Goal: Information Seeking & Learning: Compare options

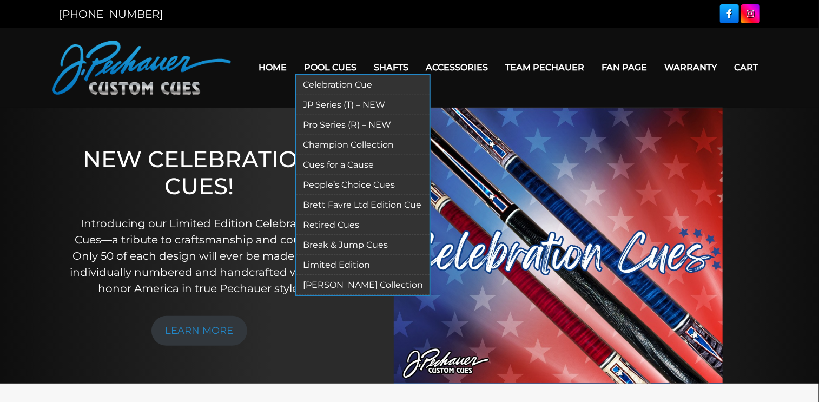
click at [353, 100] on link "JP Series (T) – NEW" at bounding box center [362, 105] width 133 height 20
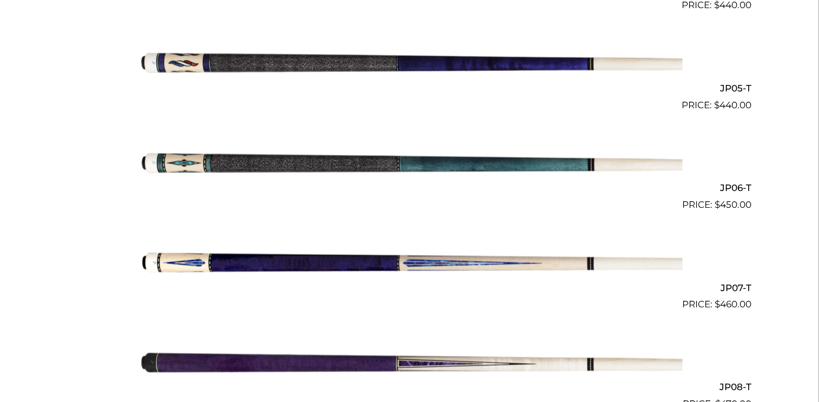
scroll to position [739, 0]
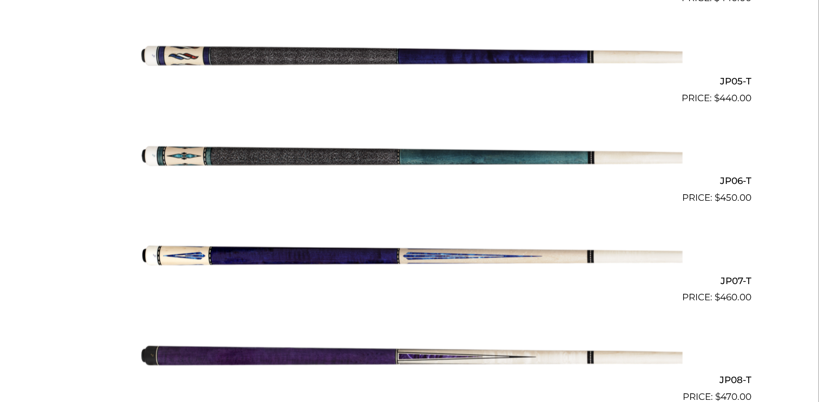
click at [508, 158] on img at bounding box center [409, 155] width 546 height 91
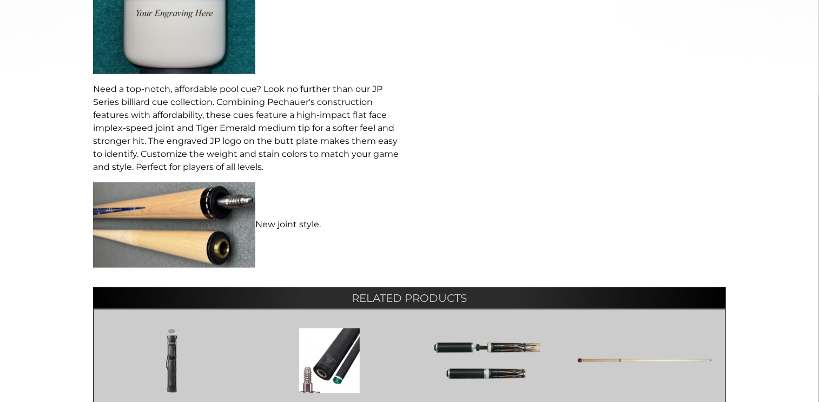
scroll to position [565, 0]
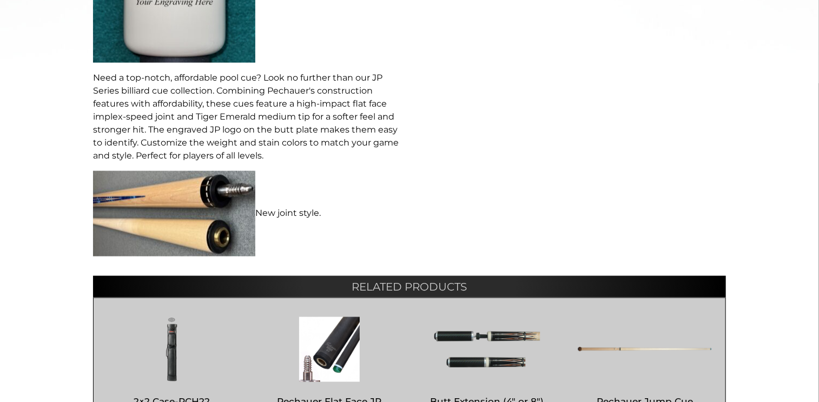
click at [230, 192] on img at bounding box center [174, 213] width 162 height 85
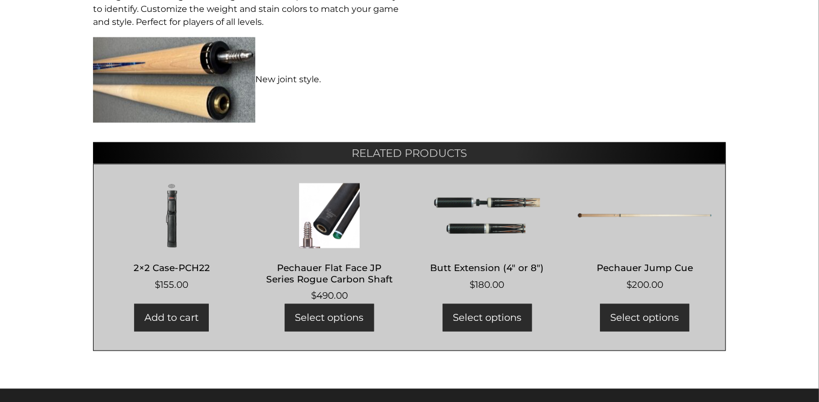
scroll to position [707, 0]
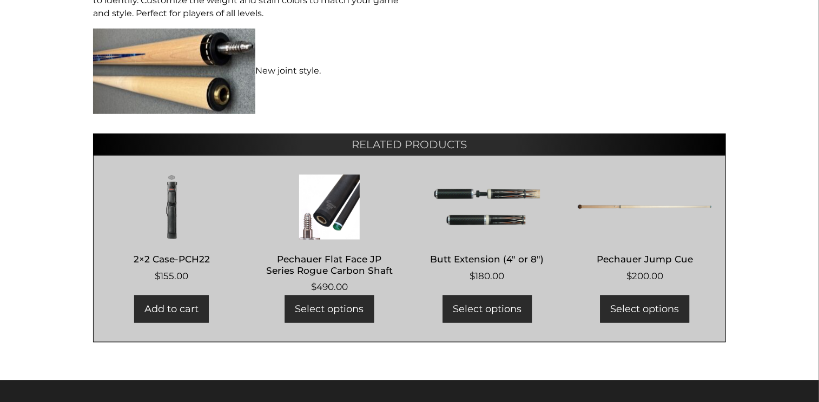
click at [330, 221] on img at bounding box center [329, 207] width 135 height 65
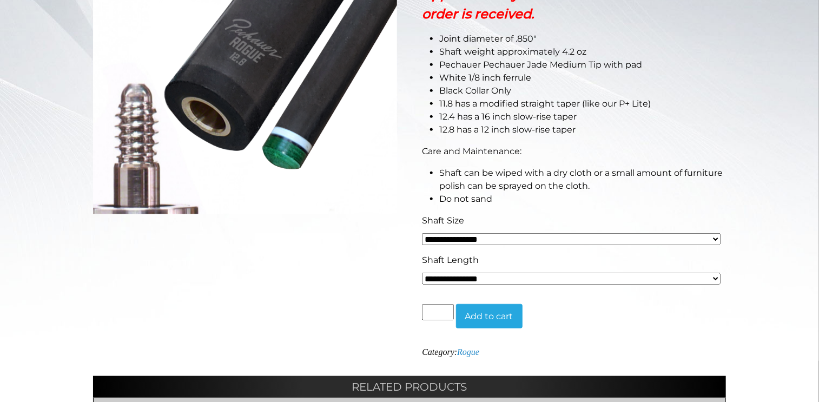
scroll to position [289, 0]
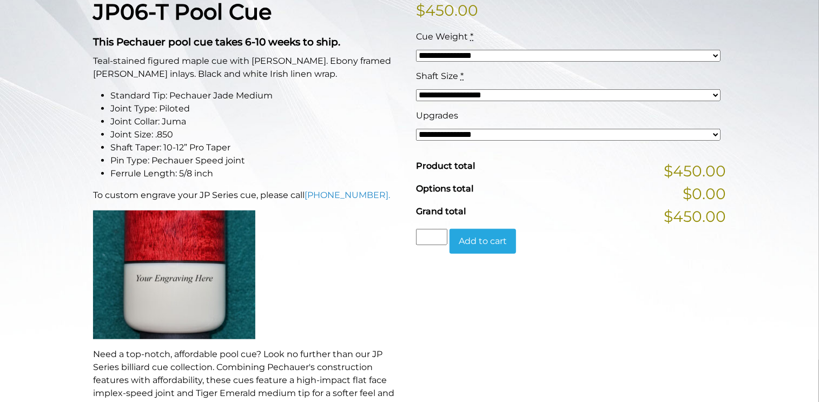
scroll to position [288, 0]
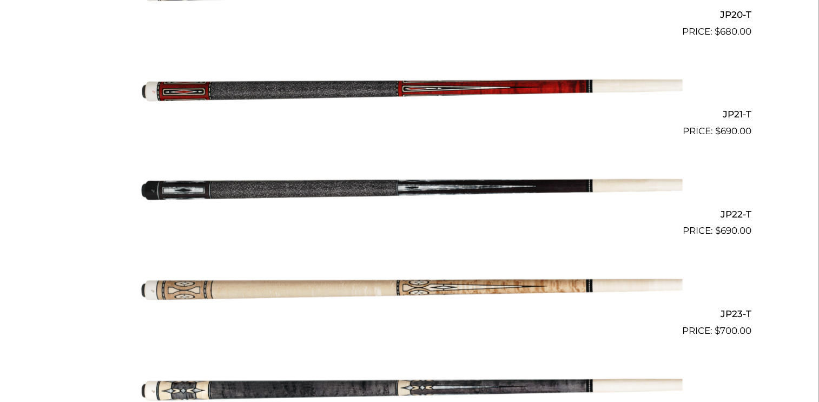
scroll to position [2302, 0]
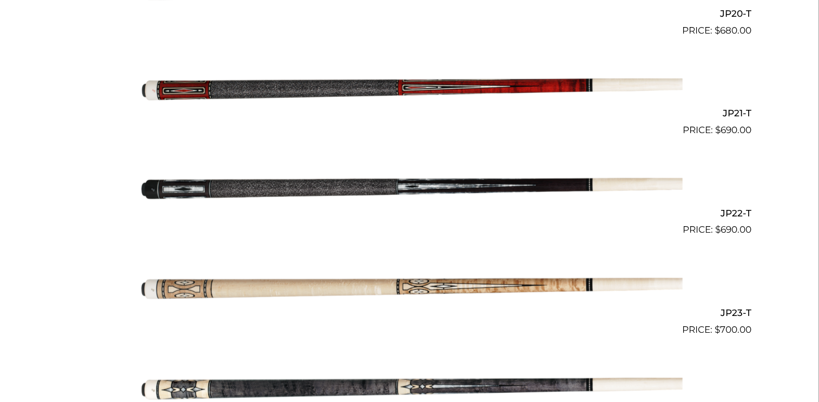
click at [562, 85] on img at bounding box center [409, 87] width 546 height 91
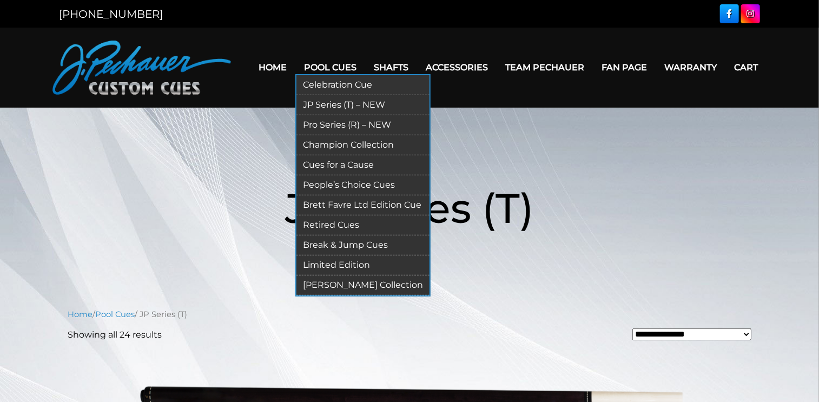
click at [342, 124] on link "Pro Series (R) – NEW" at bounding box center [362, 125] width 133 height 20
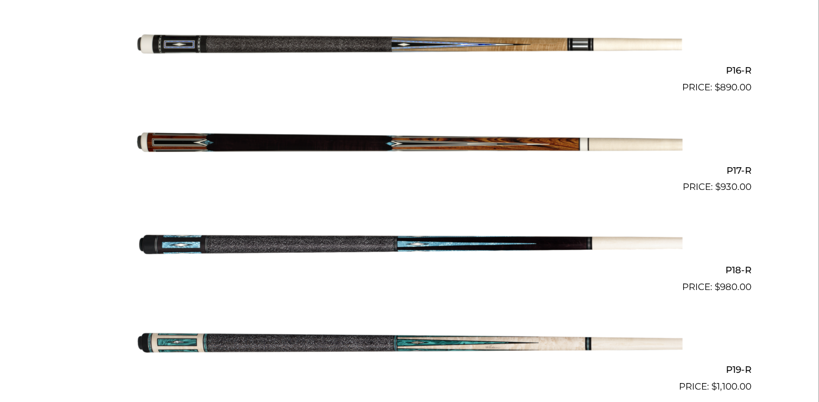
scroll to position [1843, 0]
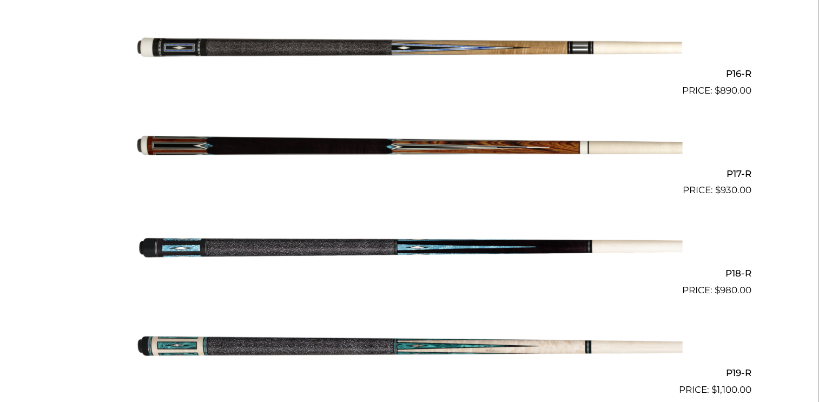
click at [489, 47] on img at bounding box center [409, 48] width 546 height 91
